Goal: Task Accomplishment & Management: Manage account settings

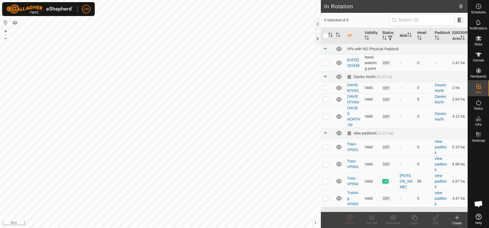
click at [457, 217] on icon at bounding box center [457, 217] width 4 height 0
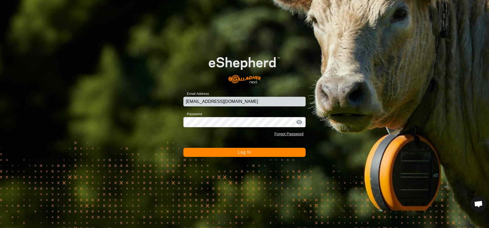
click at [218, 153] on button "Log In" at bounding box center [244, 152] width 122 height 9
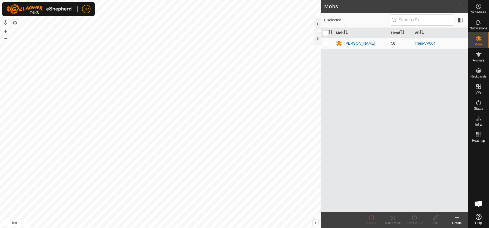
click at [326, 45] on p-checkbox at bounding box center [325, 43] width 5 height 4
checkbox input "true"
click at [457, 219] on icon at bounding box center [457, 217] width 6 height 6
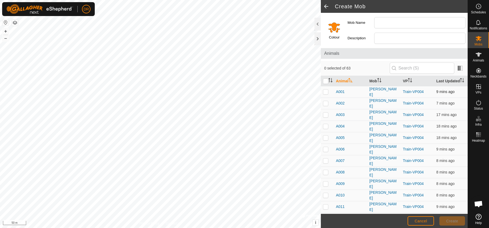
drag, startPoint x: 325, startPoint y: 92, endPoint x: 326, endPoint y: 87, distance: 5.6
click at [325, 92] on p-checkbox at bounding box center [325, 91] width 5 height 4
checkbox input "true"
click at [326, 82] on input "checkbox" at bounding box center [325, 80] width 5 height 5
checkbox input "true"
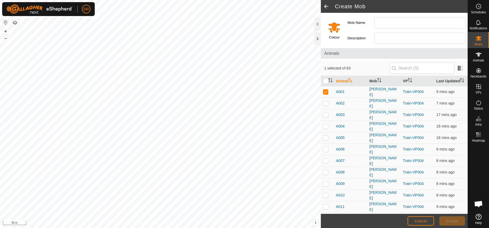
checkbox input "true"
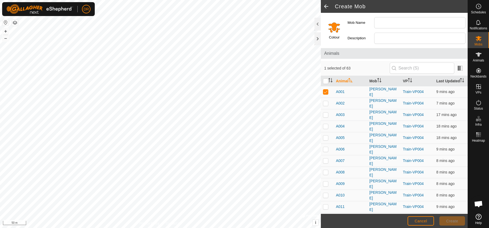
checkbox input "true"
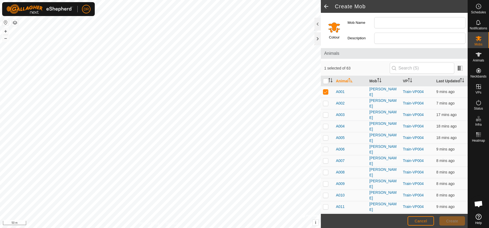
checkbox input "true"
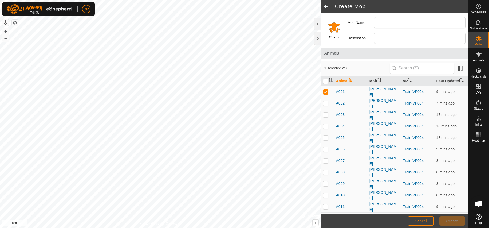
checkbox input "true"
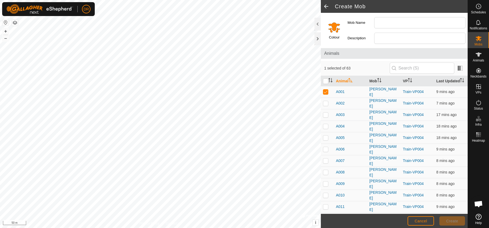
checkbox input "true"
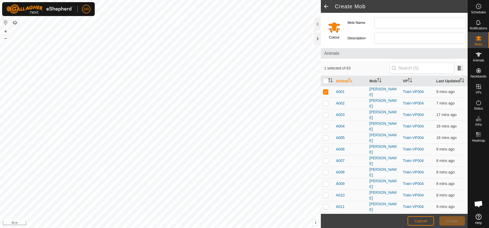
checkbox input "true"
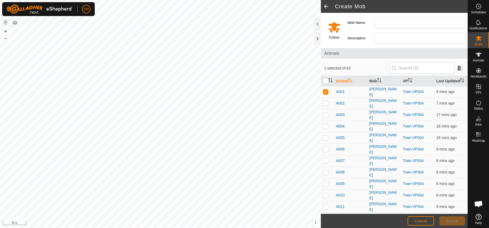
checkbox input "true"
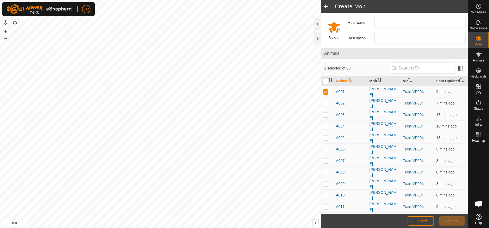
checkbox input "true"
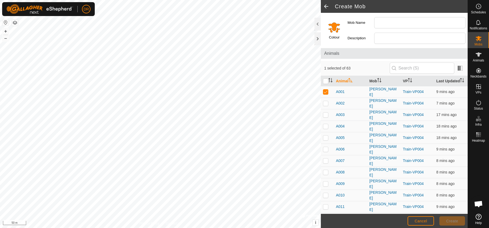
checkbox input "true"
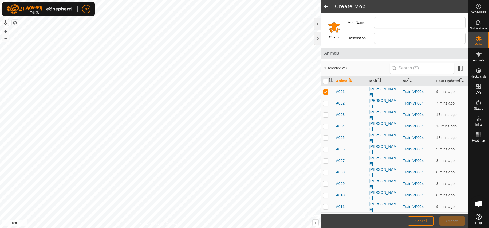
checkbox input "true"
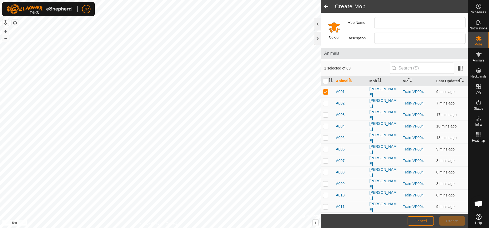
checkbox input "true"
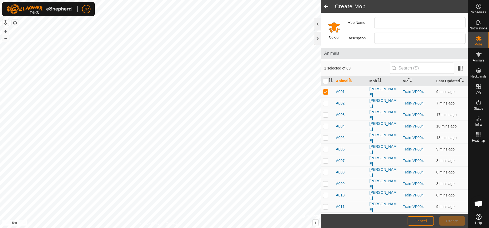
checkbox input "true"
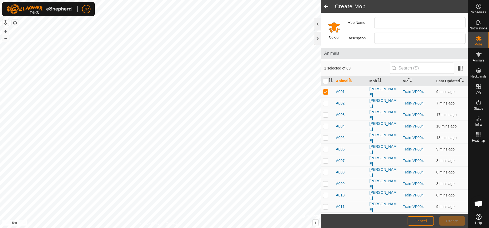
checkbox input "true"
click at [424, 222] on span "Cancel" at bounding box center [420, 221] width 13 height 4
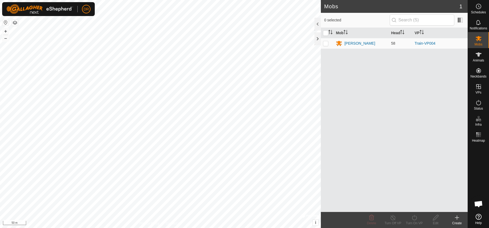
click at [457, 218] on icon at bounding box center [457, 217] width 0 height 4
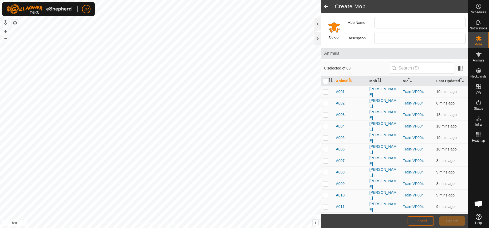
click at [416, 221] on span "Cancel" at bounding box center [420, 221] width 13 height 4
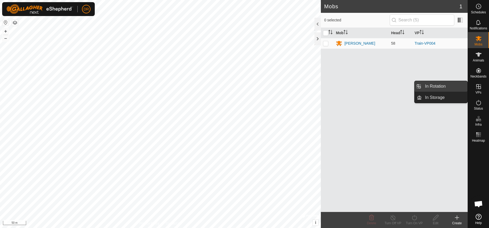
click at [434, 85] on link "In Rotation" at bounding box center [445, 86] width 46 height 11
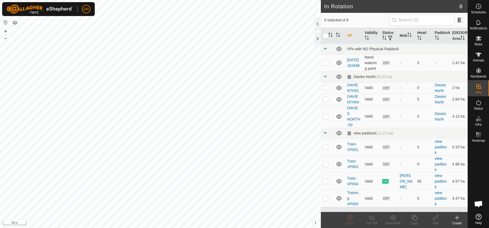
click at [458, 218] on icon at bounding box center [457, 217] width 6 height 6
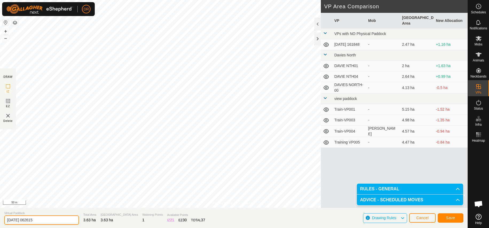
click at [43, 218] on input "[DATE] 062615" at bounding box center [41, 219] width 75 height 9
type input "2"
type input "DAVIE HWY1"
click at [454, 217] on span "Save" at bounding box center [450, 217] width 9 height 4
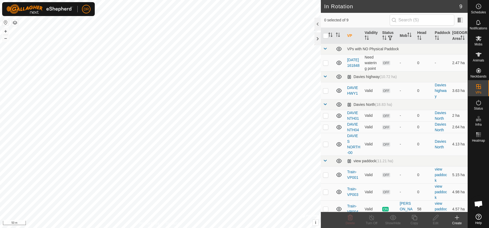
click at [457, 216] on icon at bounding box center [457, 217] width 0 height 4
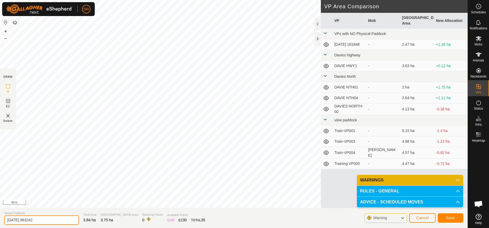
click at [56, 221] on input "[DATE] 063242" at bounding box center [41, 219] width 75 height 9
type input "2"
type input "DAVIE HWY2"
click at [448, 217] on span "Save" at bounding box center [450, 217] width 9 height 4
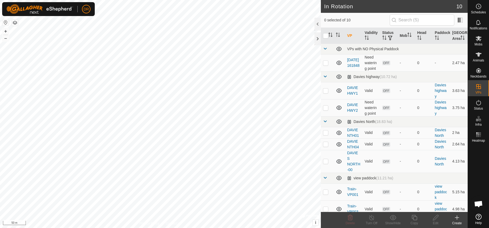
click at [457, 217] on icon at bounding box center [457, 217] width 4 height 0
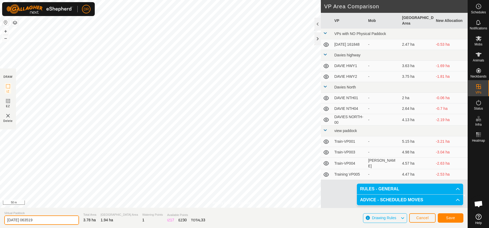
click at [57, 220] on input "[DATE] 063519" at bounding box center [41, 219] width 75 height 9
drag, startPoint x: 52, startPoint y: 220, endPoint x: -12, endPoint y: 221, distance: 63.8
click at [4, 221] on input "[DATE] 063519" at bounding box center [41, 219] width 75 height 9
drag, startPoint x: 39, startPoint y: 220, endPoint x: 6, endPoint y: 220, distance: 33.9
click at [6, 220] on input "[DATE] 063519" at bounding box center [41, 219] width 75 height 9
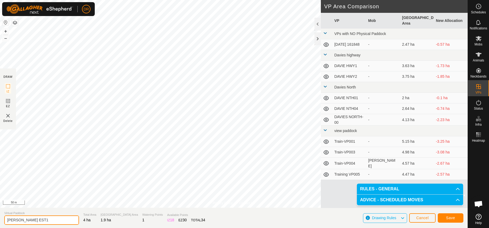
type input "[PERSON_NAME] EST1"
click at [451, 218] on span "Save" at bounding box center [450, 217] width 9 height 4
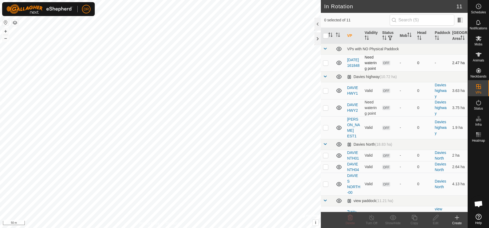
click at [327, 65] on p-checkbox at bounding box center [325, 63] width 5 height 4
checkbox input "true"
click at [354, 68] on link "[DATE] 161848" at bounding box center [353, 63] width 13 height 10
click at [370, 66] on td "Need watering point" at bounding box center [371, 62] width 18 height 17
click at [339, 66] on icon at bounding box center [339, 63] width 6 height 6
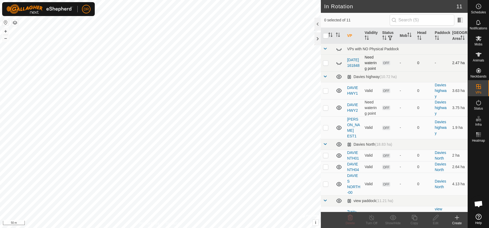
click at [339, 66] on icon at bounding box center [339, 63] width 6 height 6
click at [326, 65] on p-checkbox at bounding box center [325, 63] width 5 height 4
checkbox input "true"
click at [435, 220] on icon at bounding box center [435, 217] width 7 height 6
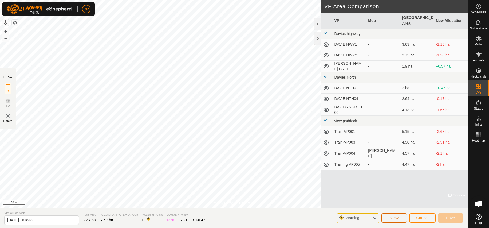
click at [393, 217] on span "View" at bounding box center [394, 217] width 9 height 4
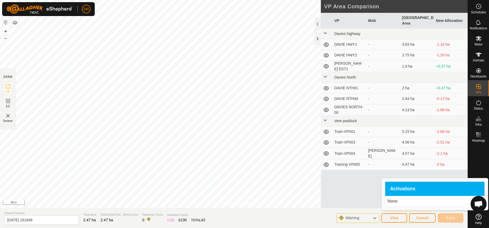
click at [339, 61] on td "[PERSON_NAME] EST1" at bounding box center [349, 66] width 34 height 11
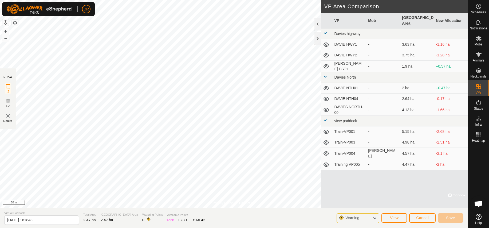
click at [325, 64] on icon at bounding box center [325, 66] width 5 height 4
click at [325, 63] on icon at bounding box center [326, 66] width 6 height 6
click at [342, 61] on td "[PERSON_NAME] EST1" at bounding box center [349, 66] width 34 height 11
click at [326, 64] on icon at bounding box center [325, 66] width 5 height 4
click at [326, 63] on icon at bounding box center [326, 66] width 6 height 6
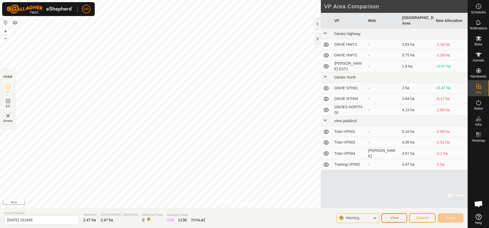
click at [394, 217] on span "View" at bounding box center [394, 217] width 9 height 4
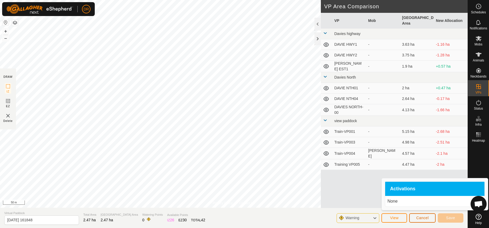
click at [424, 219] on span "Cancel" at bounding box center [422, 217] width 13 height 4
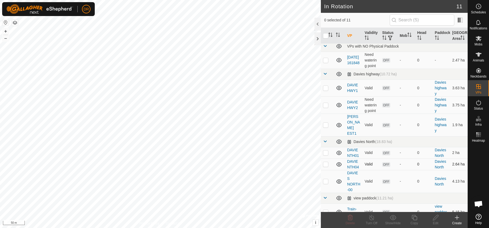
scroll to position [1, 0]
click at [325, 128] on p-checkbox at bounding box center [325, 126] width 5 height 4
checkbox input "false"
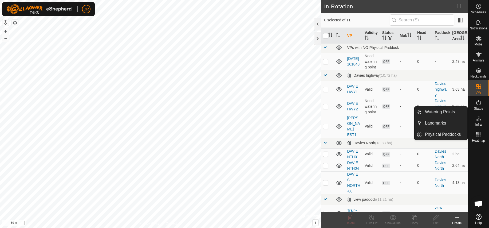
click at [480, 121] on icon at bounding box center [479, 119] width 2 height 3
click at [442, 112] on link "Watering Points" at bounding box center [445, 111] width 46 height 11
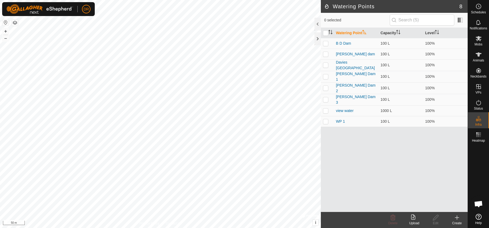
click at [458, 217] on icon at bounding box center [457, 217] width 6 height 6
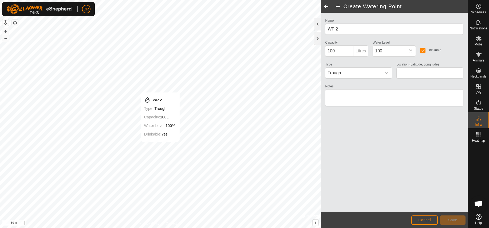
type input "-34.985955, 117.101117"
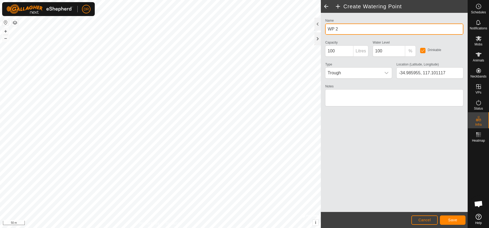
drag, startPoint x: 343, startPoint y: 29, endPoint x: 350, endPoint y: 31, distance: 6.5
click at [344, 29] on input "WP 2" at bounding box center [394, 28] width 138 height 11
drag, startPoint x: 338, startPoint y: 29, endPoint x: 354, endPoint y: 25, distance: 16.6
click at [327, 29] on input "WP 2" at bounding box center [394, 28] width 138 height 11
type input "[PERSON_NAME][GEOGRAPHIC_DATA]"
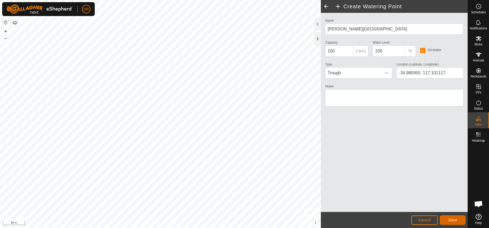
click at [450, 220] on span "Save" at bounding box center [452, 219] width 9 height 4
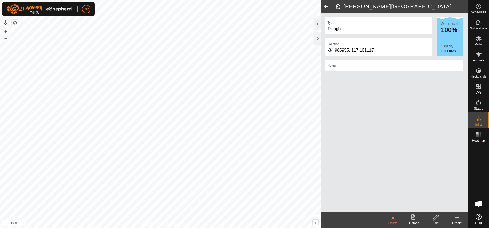
click at [457, 218] on icon at bounding box center [457, 217] width 0 height 4
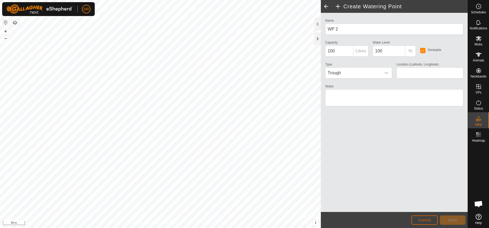
click at [422, 219] on span "Cancel" at bounding box center [424, 219] width 13 height 4
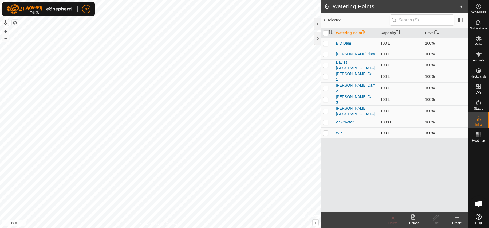
click at [326, 130] on p-checkbox at bounding box center [325, 132] width 5 height 4
checkbox input "true"
click at [435, 217] on icon at bounding box center [435, 217] width 7 height 6
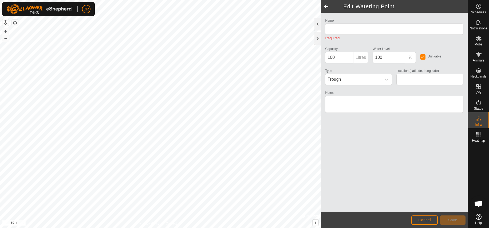
type input "WP 1"
type input "-34.973127, 117.080673"
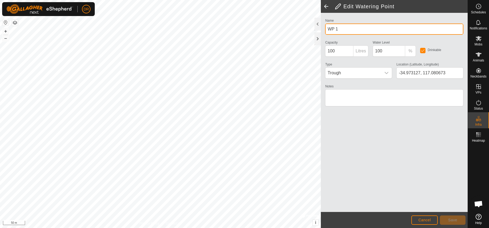
click at [339, 29] on input "WP 1" at bounding box center [394, 28] width 138 height 11
click at [355, 28] on input "WORKSHOP" at bounding box center [394, 28] width 138 height 11
type input "WORKSHOP TROUGH"
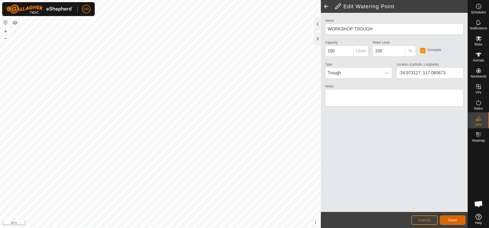
click at [453, 219] on span "Save" at bounding box center [452, 219] width 9 height 4
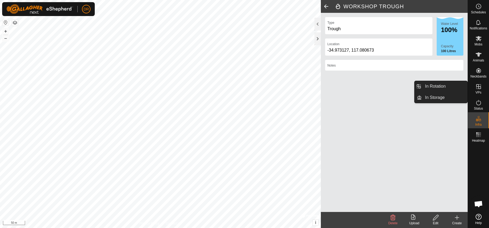
click at [479, 87] on icon at bounding box center [478, 86] width 6 height 6
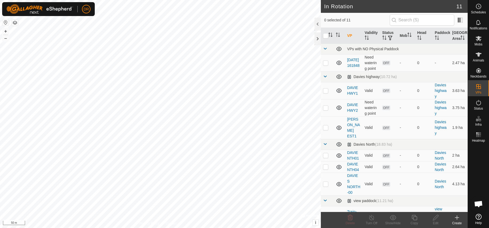
click at [457, 217] on icon at bounding box center [457, 217] width 4 height 0
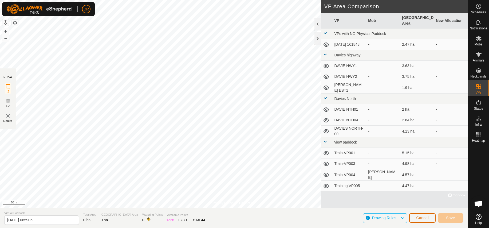
click at [422, 217] on span "Cancel" at bounding box center [422, 217] width 13 height 4
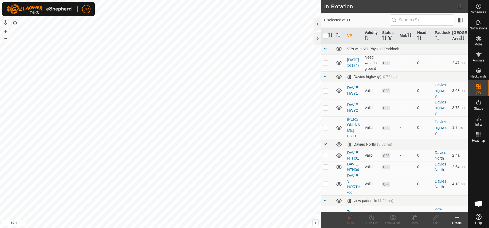
click at [458, 217] on icon at bounding box center [457, 217] width 4 height 0
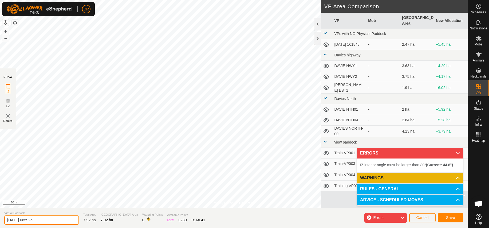
click at [48, 219] on input "[DATE] 065925" at bounding box center [41, 219] width 75 height 9
drag, startPoint x: 48, startPoint y: 219, endPoint x: -10, endPoint y: 220, distance: 57.4
click at [4, 220] on input "[DATE] 065925" at bounding box center [41, 219] width 75 height 9
type input "LANE WAY1"
click at [453, 218] on span "Save" at bounding box center [450, 217] width 9 height 4
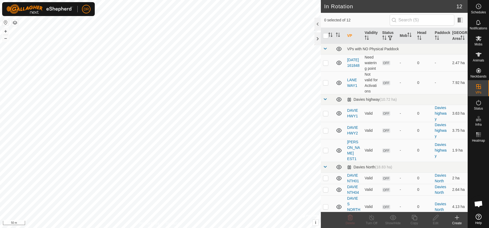
click at [457, 217] on icon at bounding box center [457, 217] width 4 height 0
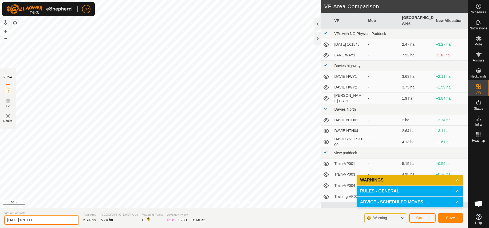
click at [45, 221] on input "[DATE] 070111" at bounding box center [41, 219] width 75 height 9
drag, startPoint x: 40, startPoint y: 221, endPoint x: -4, endPoint y: 221, distance: 43.8
click at [4, 221] on input "[DATE] 070111" at bounding box center [41, 219] width 75 height 9
type input "LANE WAY2"
click at [457, 219] on button "Save" at bounding box center [451, 217] width 26 height 9
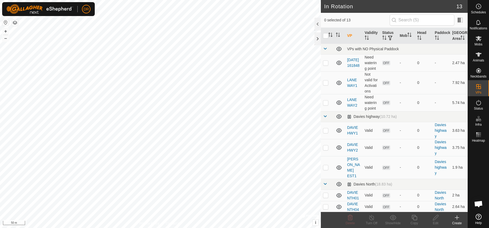
click at [326, 38] on input "checkbox" at bounding box center [325, 35] width 5 height 5
checkbox input "true"
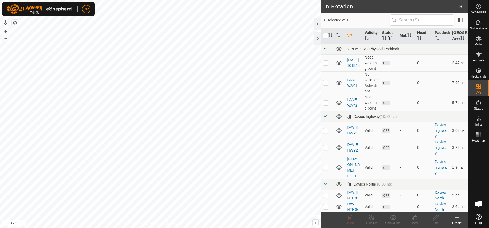
checkbox input "true"
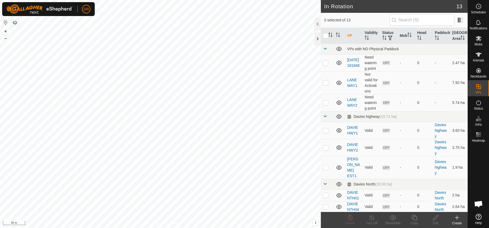
checkbox input "true"
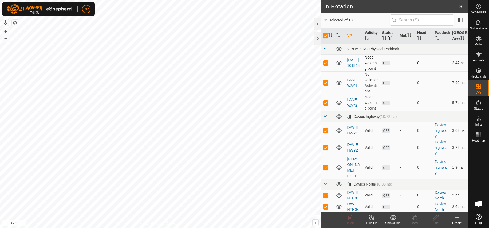
click at [326, 65] on p-checkbox at bounding box center [325, 63] width 5 height 4
checkbox input "false"
click at [326, 38] on input "checkbox" at bounding box center [325, 35] width 5 height 5
checkbox input "true"
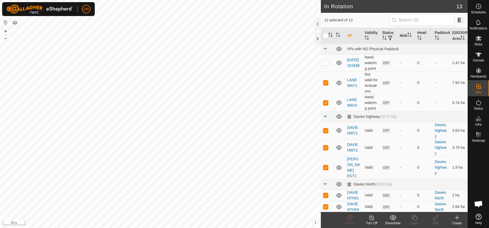
checkbox input "true"
click at [326, 65] on p-checkbox at bounding box center [325, 63] width 5 height 4
checkbox input "false"
click at [326, 38] on input "checkbox" at bounding box center [325, 35] width 5 height 5
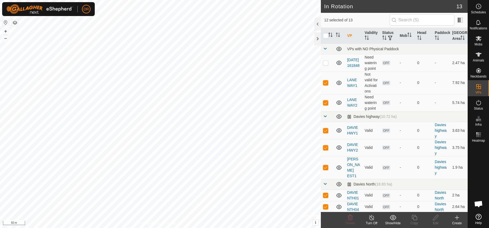
checkbox input "true"
click at [327, 91] on td at bounding box center [327, 82] width 13 height 23
checkbox input "false"
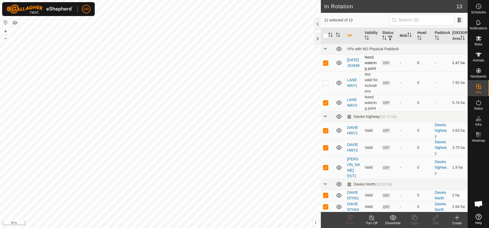
click at [326, 65] on p-checkbox at bounding box center [325, 63] width 5 height 4
checkbox input "false"
drag, startPoint x: 327, startPoint y: 109, endPoint x: 328, endPoint y: 122, distance: 13.1
click at [327, 105] on p-checkbox at bounding box center [325, 102] width 5 height 4
click at [326, 105] on p-checkbox at bounding box center [325, 102] width 5 height 4
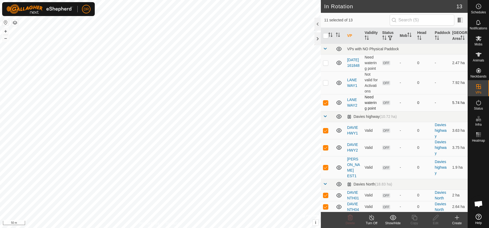
click at [326, 105] on p-checkbox at bounding box center [325, 102] width 5 height 4
checkbox input "false"
drag, startPoint x: 324, startPoint y: 137, endPoint x: 327, endPoint y: 140, distance: 4.8
click at [325, 132] on p-checkbox at bounding box center [325, 130] width 5 height 4
checkbox input "false"
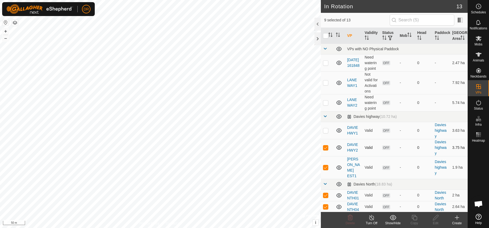
click at [326, 149] on p-checkbox at bounding box center [325, 147] width 5 height 4
checkbox input "false"
click at [325, 169] on p-checkbox at bounding box center [325, 167] width 5 height 4
checkbox input "false"
drag, startPoint x: 326, startPoint y: 195, endPoint x: 325, endPoint y: 200, distance: 5.1
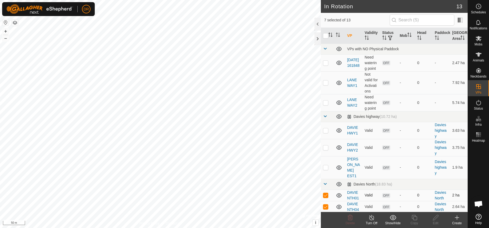
click at [326, 195] on p-checkbox at bounding box center [325, 195] width 5 height 4
checkbox input "false"
drag, startPoint x: 326, startPoint y: 207, endPoint x: 329, endPoint y: 206, distance: 3.5
click at [326, 207] on p-checkbox at bounding box center [325, 206] width 5 height 4
checkbox input "false"
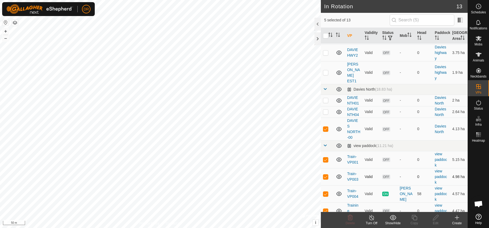
scroll to position [103, 0]
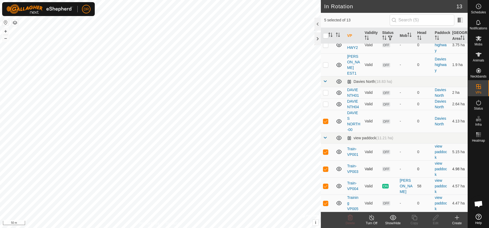
click at [325, 169] on p-checkbox at bounding box center [325, 169] width 5 height 4
checkbox input "false"
click at [325, 186] on p-checkbox at bounding box center [325, 186] width 5 height 4
checkbox input "false"
click at [327, 204] on p-checkbox at bounding box center [325, 203] width 5 height 4
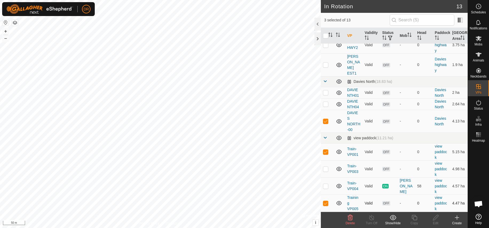
checkbox input "false"
click at [325, 152] on p-checkbox at bounding box center [325, 151] width 5 height 4
checkbox input "false"
click at [326, 120] on p-checkbox at bounding box center [325, 121] width 5 height 4
checkbox input "false"
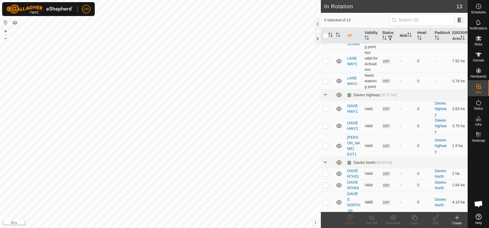
scroll to position [7, 0]
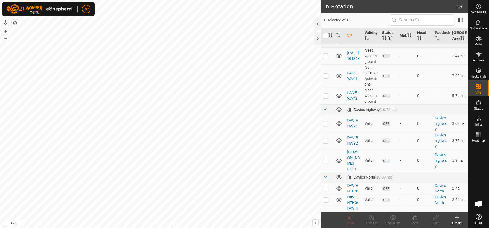
checkbox input "true"
click at [434, 219] on icon at bounding box center [435, 217] width 7 height 6
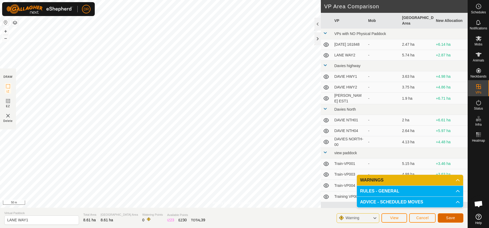
click at [450, 219] on span "Save" at bounding box center [450, 217] width 9 height 4
